Goal: Navigation & Orientation: Find specific page/section

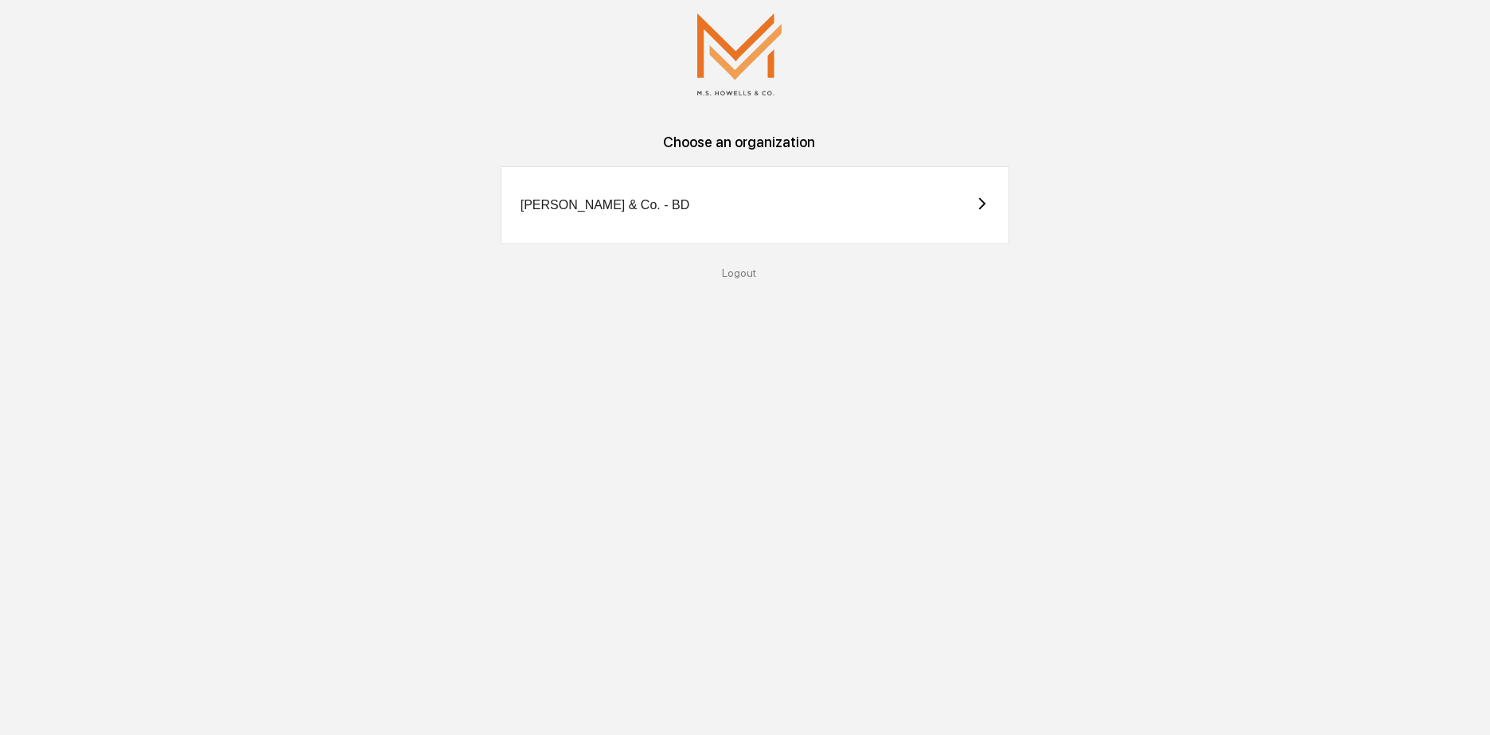
click at [698, 185] on div "[PERSON_NAME] & Co. - BD" at bounding box center [755, 205] width 509 height 78
